Goal: Transaction & Acquisition: Purchase product/service

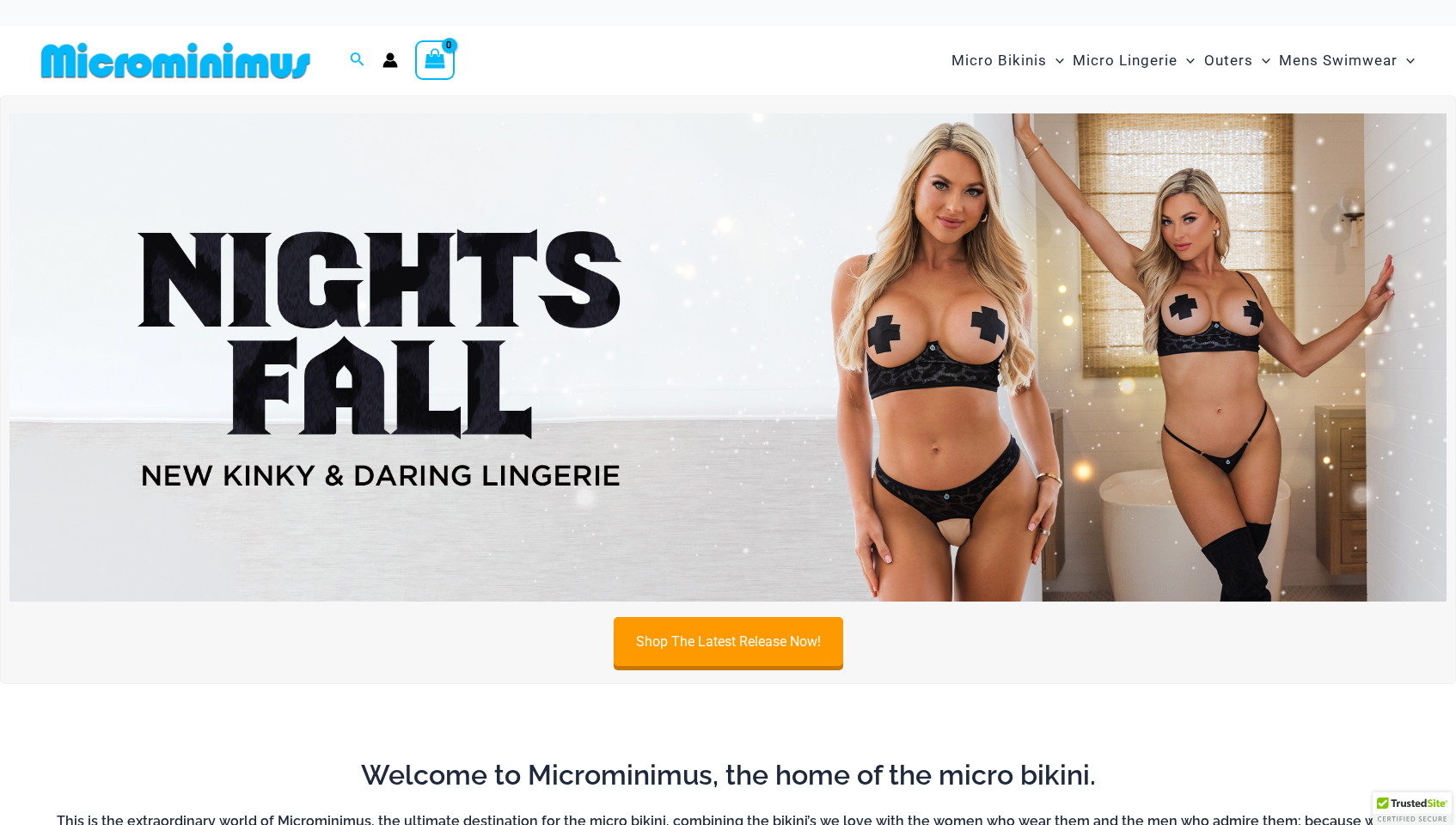
click at [642, 343] on img at bounding box center [728, 357] width 1437 height 488
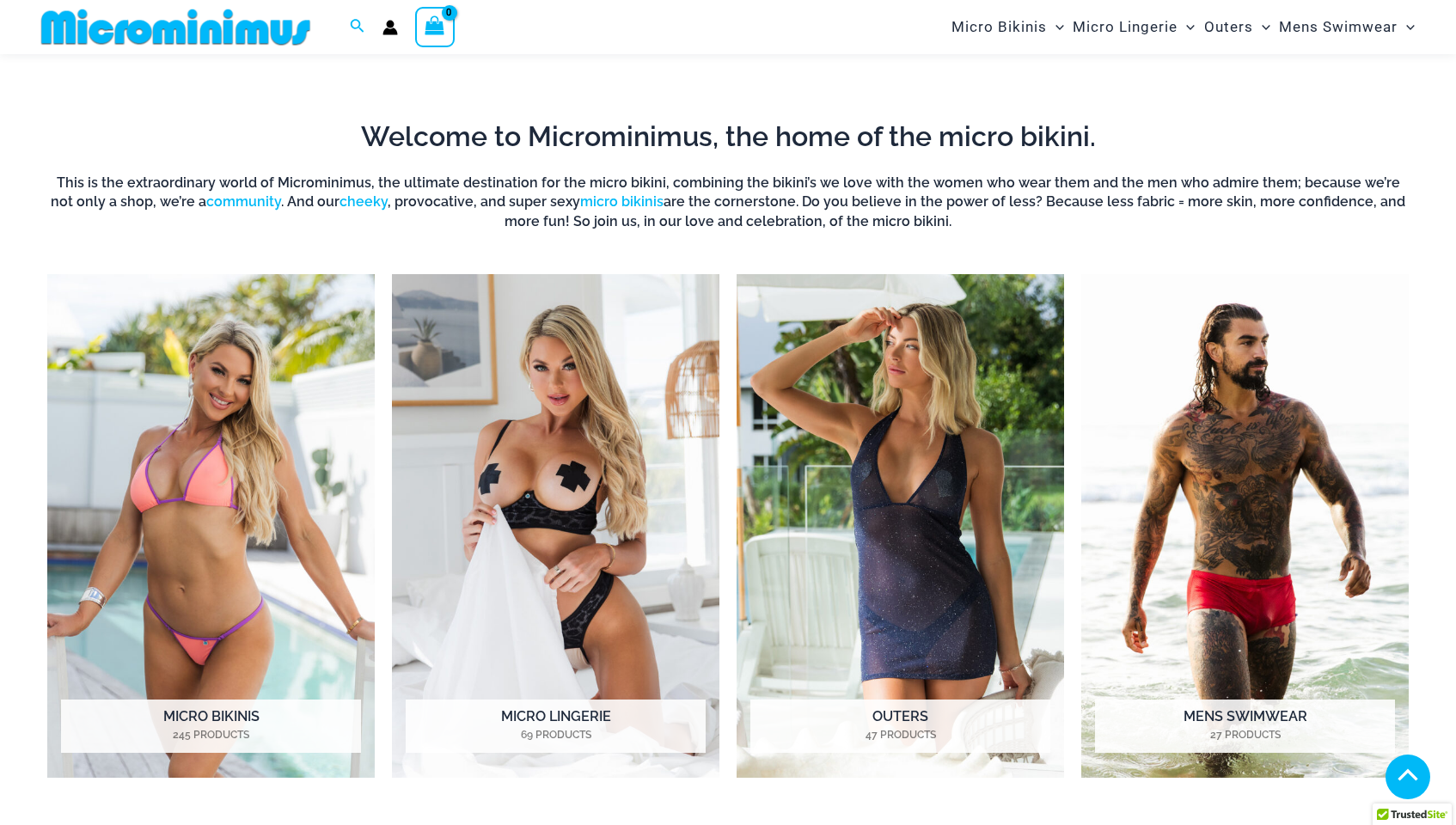
scroll to position [626, 0]
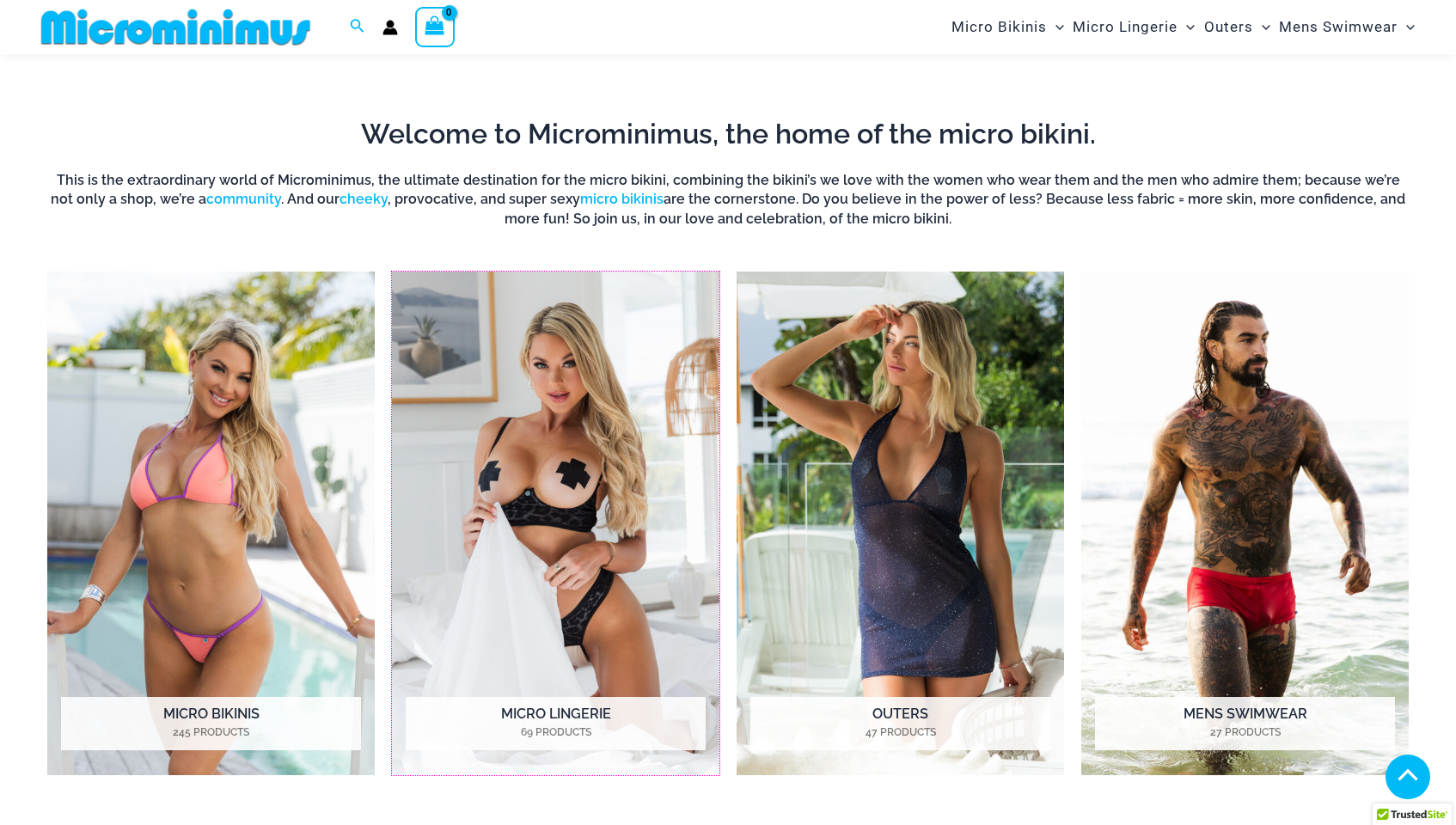
click at [605, 311] on img "Visit product category Micro Lingerie" at bounding box center [556, 524] width 328 height 504
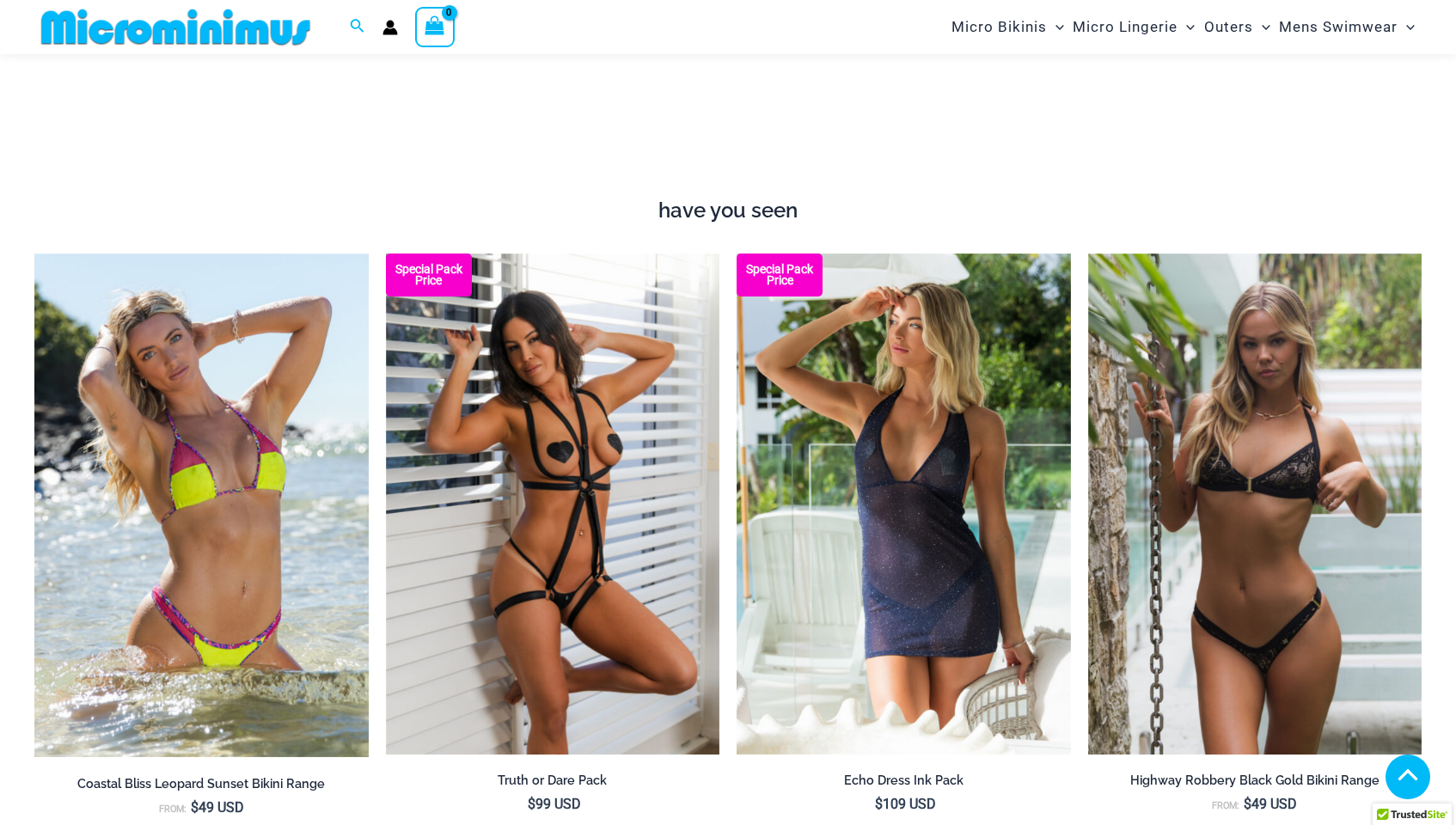
scroll to position [1388, 0]
